Goal: Communication & Community: Answer question/provide support

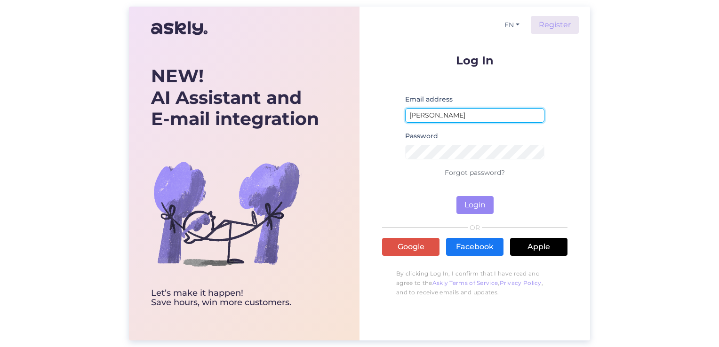
click at [452, 115] on input "[PERSON_NAME]" at bounding box center [474, 115] width 139 height 15
drag, startPoint x: 458, startPoint y: 113, endPoint x: 377, endPoint y: 108, distance: 81.6
click at [377, 108] on div "EN Register Log In Email address [PERSON_NAME] Password Forgot password? Login …" at bounding box center [474, 174] width 231 height 334
type input "[EMAIL_ADDRESS][DOMAIN_NAME]"
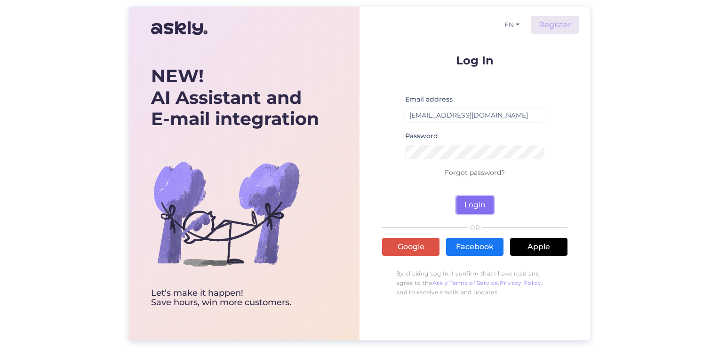
click at [473, 199] on button "Login" at bounding box center [474, 205] width 37 height 18
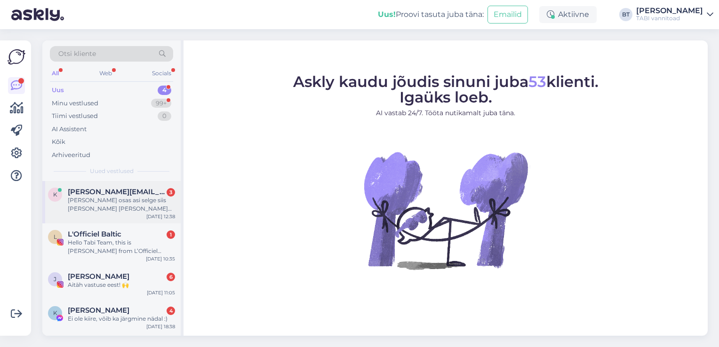
click at [124, 202] on div "[PERSON_NAME] osas asi selge siis [PERSON_NAME] [PERSON_NAME] tellida." at bounding box center [121, 204] width 107 height 17
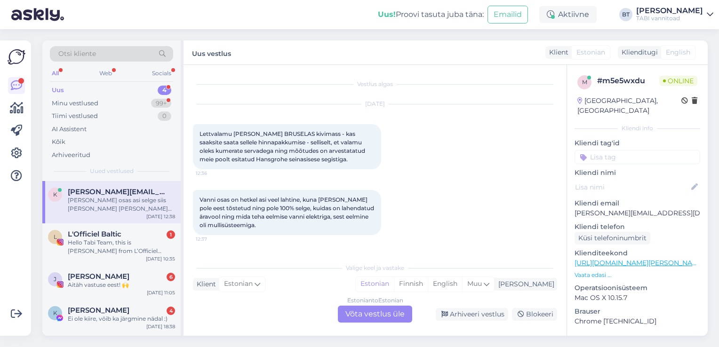
scroll to position [36, 0]
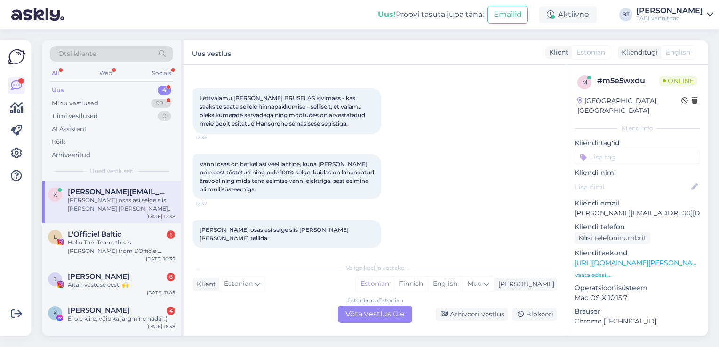
click at [358, 317] on div "Estonian to Estonian Võta vestlus üle" at bounding box center [375, 314] width 74 height 17
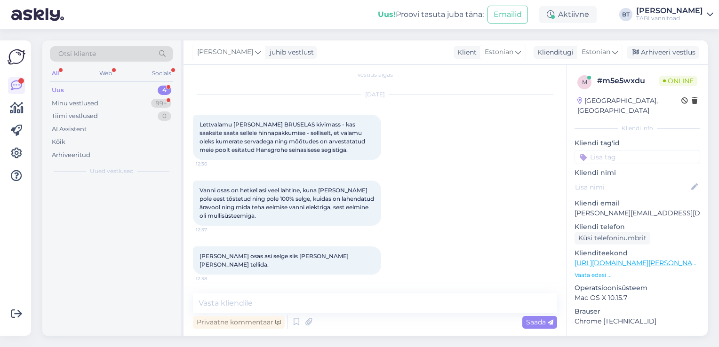
scroll to position [0, 0]
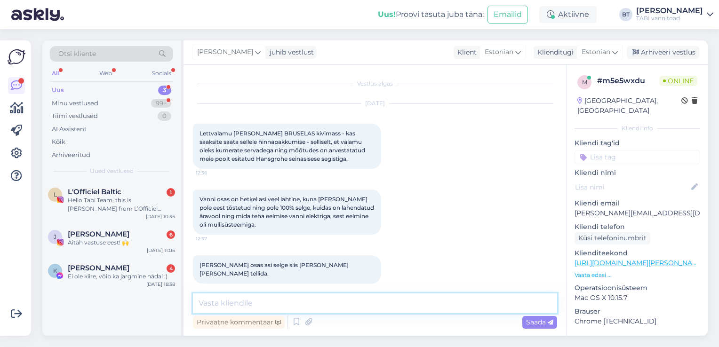
click at [281, 304] on textarea at bounding box center [375, 304] width 364 height 20
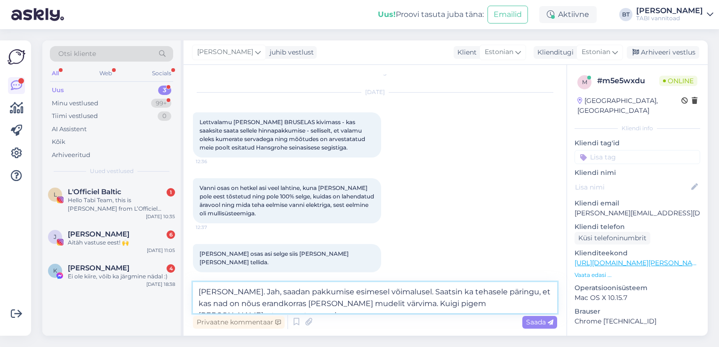
scroll to position [24, 0]
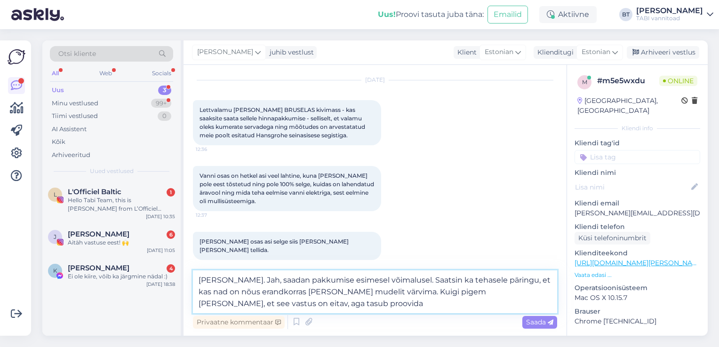
type textarea "[PERSON_NAME]. Jah, saadan pakkumise esimesel võimalusel. Saatsin ka tehasele p…"
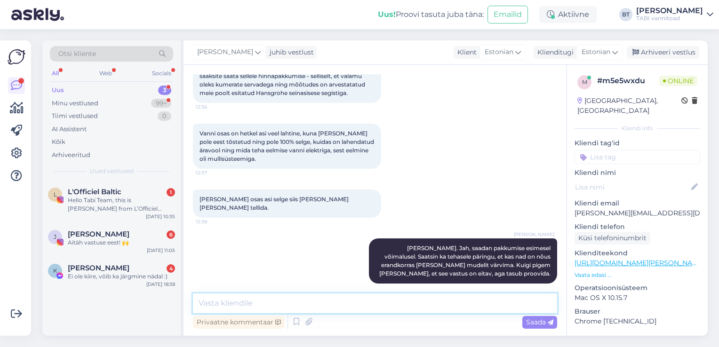
scroll to position [107, 0]
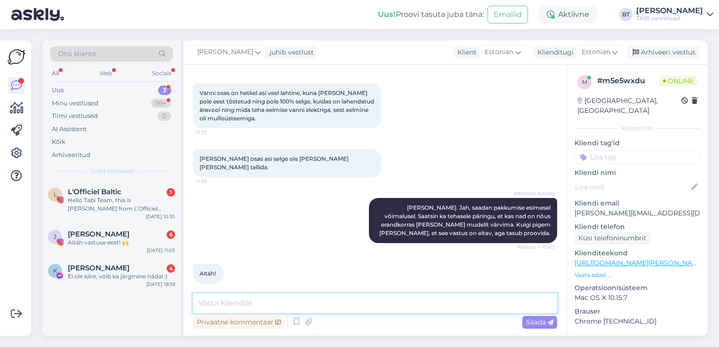
click at [348, 307] on textarea at bounding box center [375, 304] width 364 height 20
type textarea "ma [PERSON_NAME] kohta infot ei leidnud"
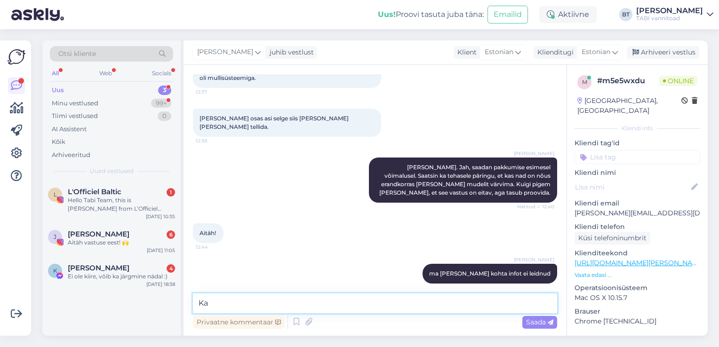
type textarea "K"
type textarea "k"
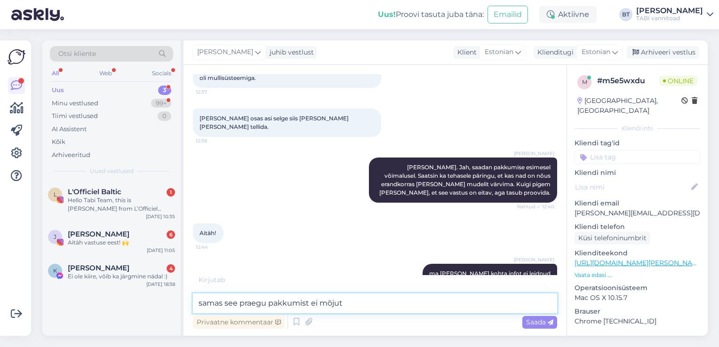
type textarea "samas see praegu pakkumist ei mõjuta"
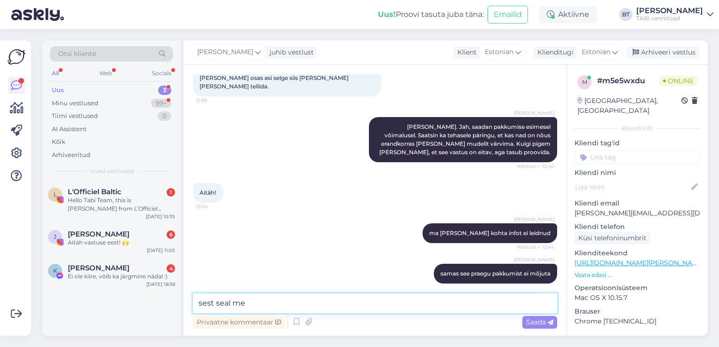
scroll to position [228, 0]
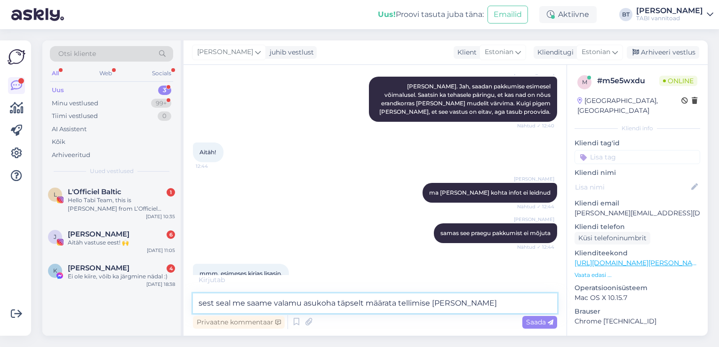
type textarea "sest seal me saame valamu asukoha täpselt määrata tellimise hetkel"
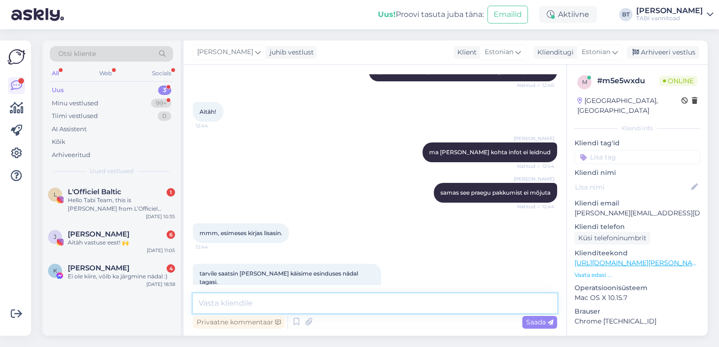
scroll to position [318, 0]
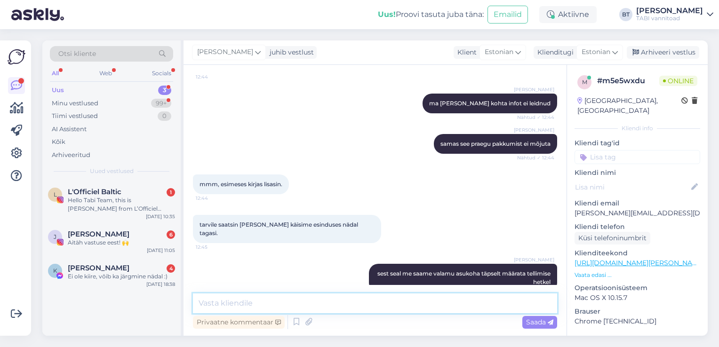
click at [390, 305] on textarea at bounding box center [375, 304] width 364 height 20
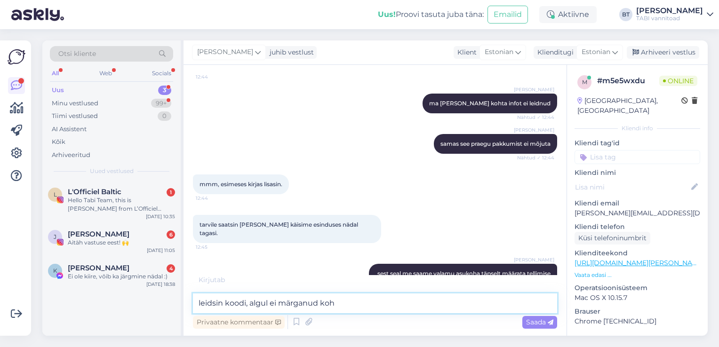
type textarea "leidsin koodi, algul ei märganud kohe"
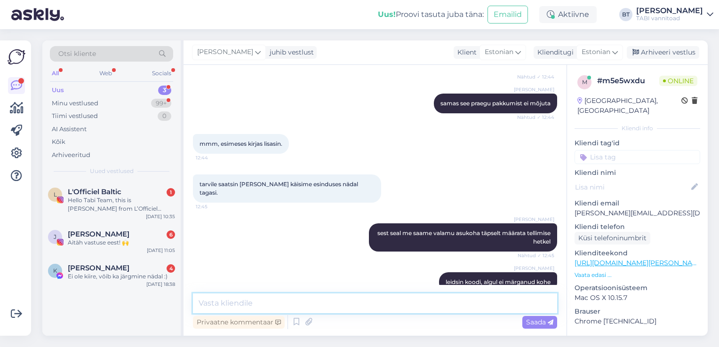
click at [364, 305] on textarea at bounding box center [375, 304] width 364 height 20
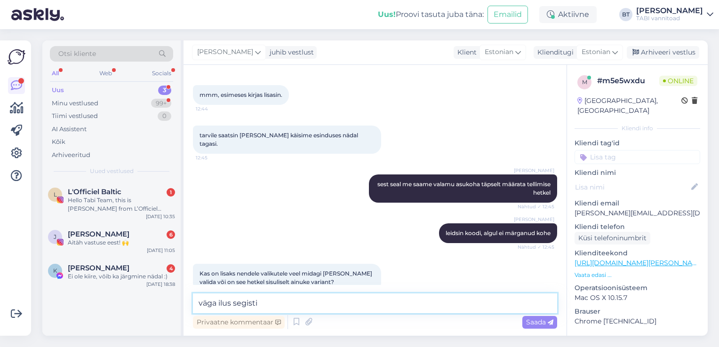
type textarea "väga ilus segisti!"
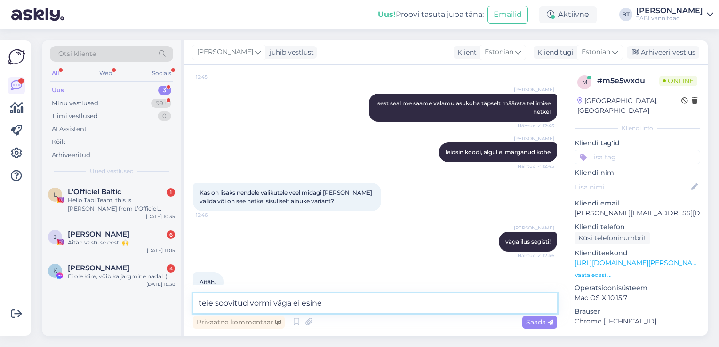
scroll to position [528, 0]
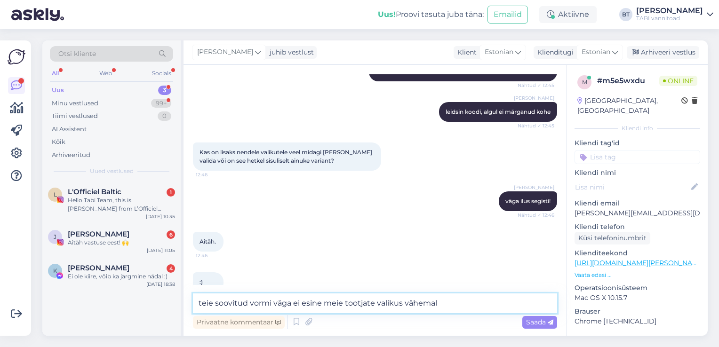
type textarea "teie soovitud vormi väga ei esine meie tootjate valikus vähemalt"
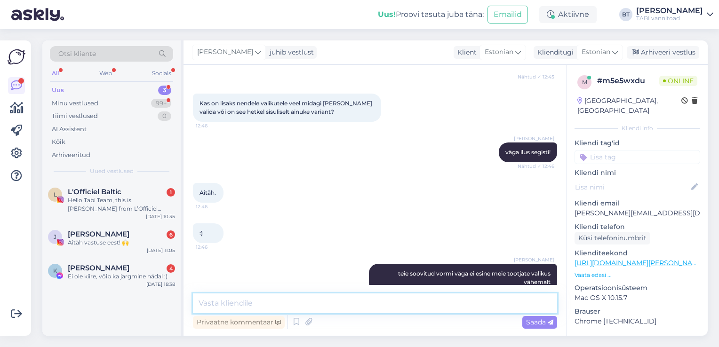
scroll to position [618, 0]
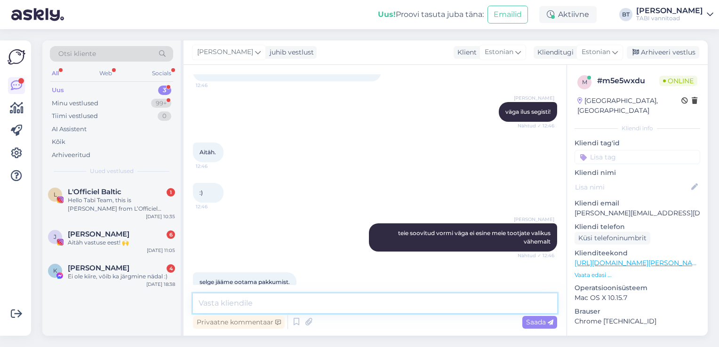
click at [321, 302] on textarea at bounding box center [375, 304] width 364 height 20
type textarea "10 minuti pärast on see teil olemas"
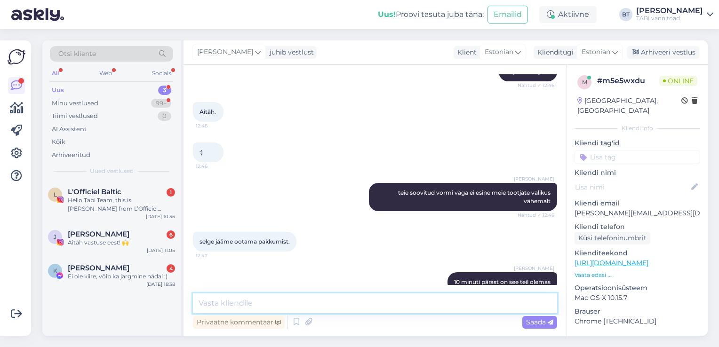
scroll to position [780, 0]
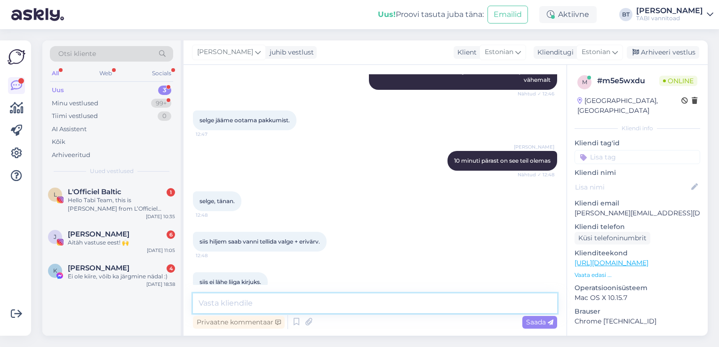
click at [298, 303] on textarea at bounding box center [375, 304] width 364 height 20
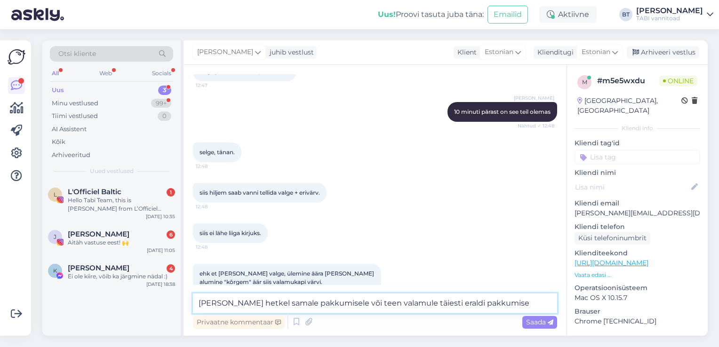
type textarea "[PERSON_NAME] hetkel samale pakkumisele või teen valamule täiesti eraldi pakkum…"
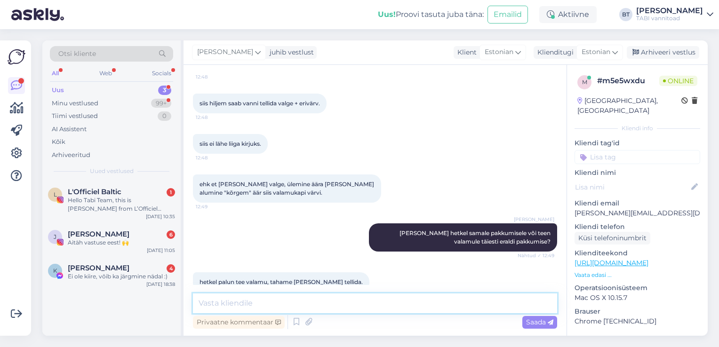
scroll to position [967, 0]
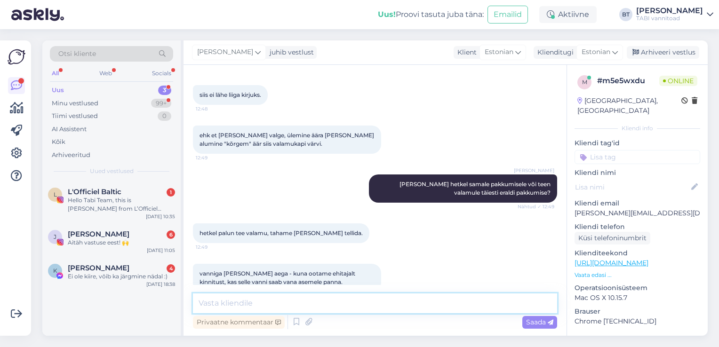
click at [347, 295] on textarea at bounding box center [375, 304] width 364 height 20
type textarea "ok, selge"
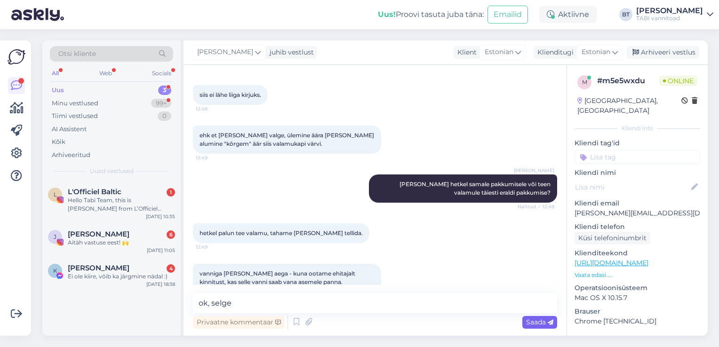
click at [542, 322] on span "Saada" at bounding box center [539, 322] width 27 height 8
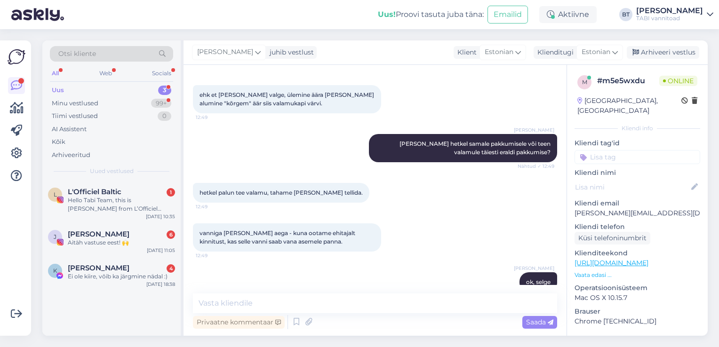
scroll to position [1056, 0]
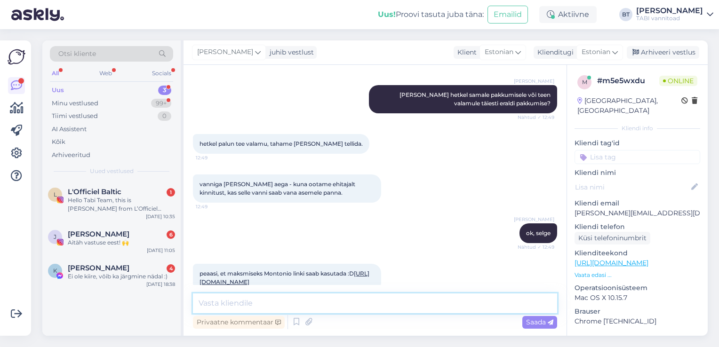
click at [365, 301] on textarea at bounding box center [375, 304] width 364 height 20
click at [318, 298] on textarea at bounding box center [375, 304] width 364 height 20
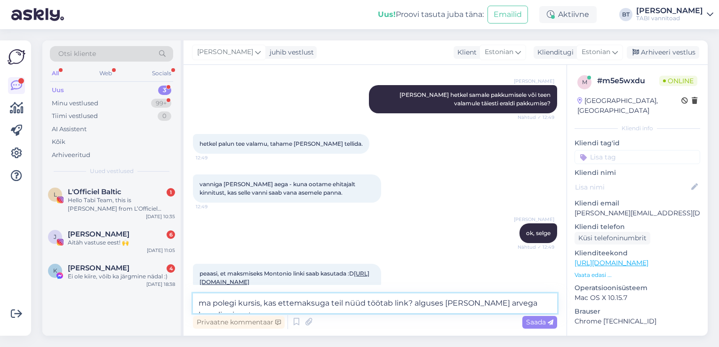
scroll to position [1067, 0]
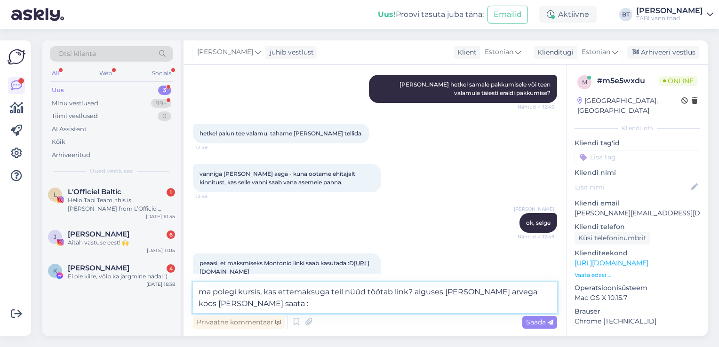
type textarea "ma polegi kursis, kas ettemaksuga teil nüüd töötab link? alguses [PERSON_NAME] …"
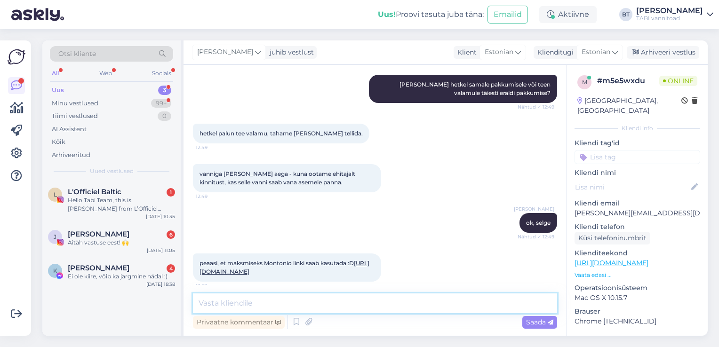
scroll to position [1105, 0]
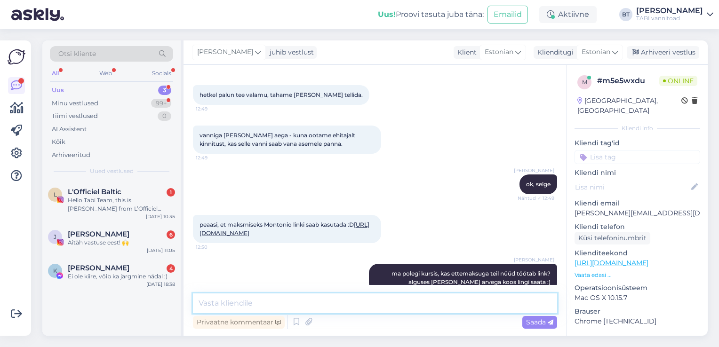
click at [415, 305] on textarea at bounding box center [375, 304] width 364 height 20
type textarea "pakkumine on [PERSON_NAME] saadetud"
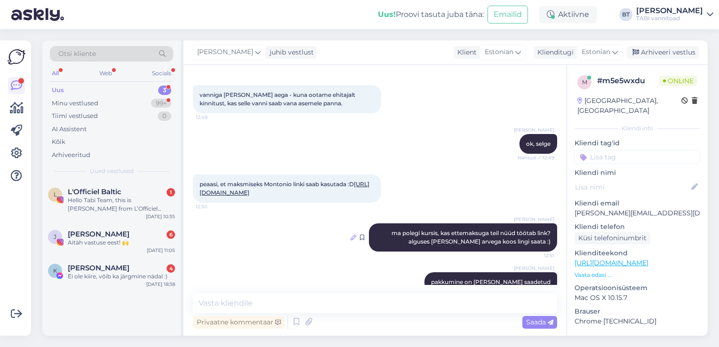
click at [351, 235] on icon at bounding box center [354, 238] width 6 height 6
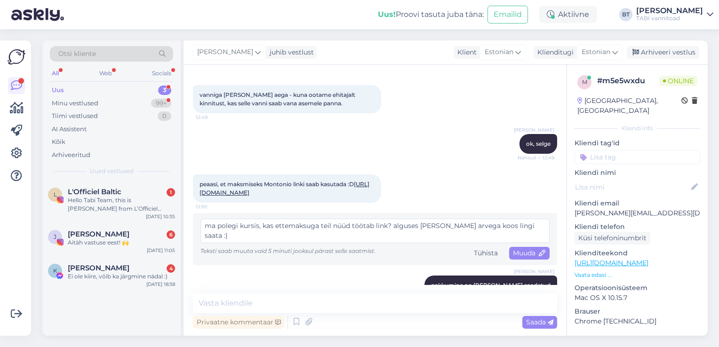
click at [321, 219] on textarea "ma polegi kursis, kas ettemaksuga teil nüüd töötab link? alguses [PERSON_NAME] …" at bounding box center [374, 231] width 349 height 24
click at [522, 219] on textarea "ma polegi kursis, kas ettemaksuga nüüd töötab link? alguses [PERSON_NAME] arveg…" at bounding box center [374, 231] width 349 height 24
type textarea "ma polegi kursis, kas ettemaksuga nüüd töötab link? alguses [PERSON_NAME] arveg…"
click at [516, 249] on span "Muuda" at bounding box center [529, 253] width 33 height 8
